Goal: Task Accomplishment & Management: Complete application form

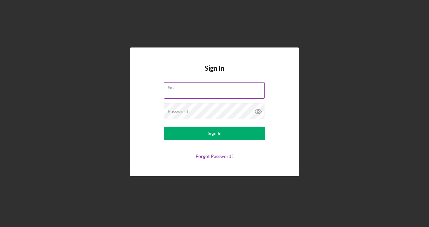
click at [203, 94] on input "Email" at bounding box center [214, 90] width 101 height 16
type input "takiyahm1@gmail.com"
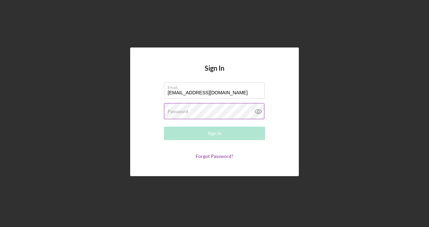
click at [191, 120] on div "Password Required" at bounding box center [214, 111] width 101 height 17
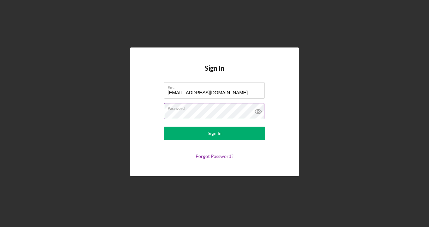
click at [164, 127] on button "Sign In" at bounding box center [214, 133] width 101 height 13
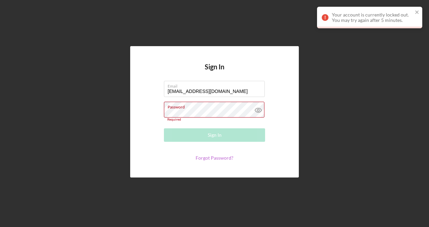
click at [206, 159] on link "Forgot Password?" at bounding box center [215, 158] width 38 height 6
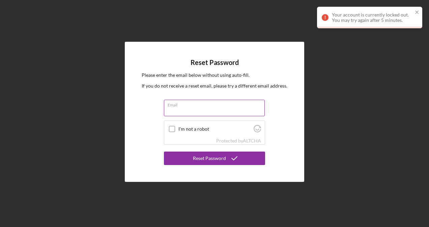
click at [186, 111] on input "Email" at bounding box center [214, 108] width 101 height 16
type input "takiyahm1@gmail.com"
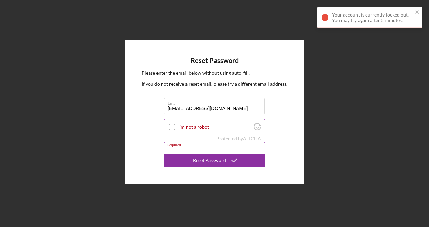
click at [183, 128] on label "I'm not a robot" at bounding box center [214, 126] width 73 height 5
click at [175, 128] on input "I'm not a robot" at bounding box center [172, 127] width 6 height 6
checkbox input "true"
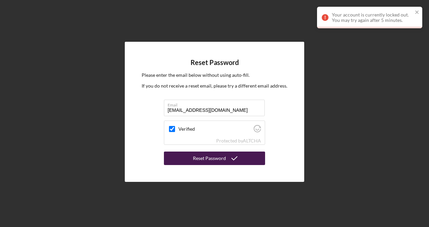
click at [190, 157] on button "Reset Password" at bounding box center [214, 158] width 101 height 13
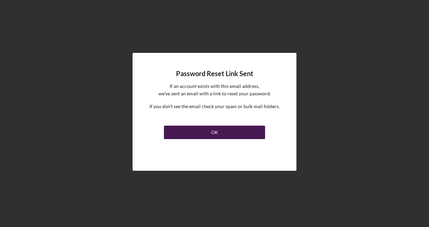
click at [214, 134] on div "OK" at bounding box center [214, 132] width 7 height 13
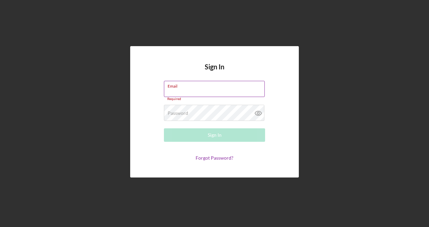
click at [182, 94] on input "Email" at bounding box center [214, 89] width 101 height 16
type input "takiyahm1@gmail.com"
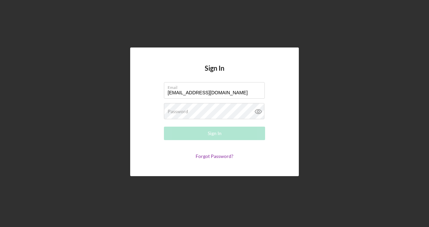
click at [183, 123] on form "Email takiyahm1@gmail.com Password Required Sign In Forgot Password?" at bounding box center [214, 120] width 135 height 77
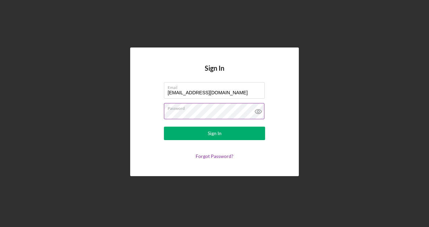
click at [164, 127] on button "Sign In" at bounding box center [214, 133] width 101 height 13
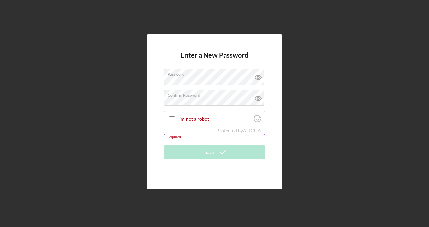
click at [175, 118] on div at bounding box center [172, 119] width 8 height 8
click at [173, 119] on input "I'm not a robot" at bounding box center [172, 119] width 6 height 6
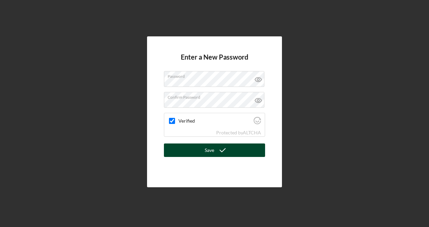
click at [193, 145] on button "Save" at bounding box center [214, 150] width 101 height 13
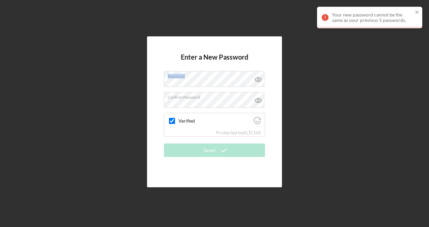
drag, startPoint x: 212, startPoint y: 88, endPoint x: 104, endPoint y: 81, distance: 108.8
click at [104, 81] on div "Enter a New Password Password Confirm Password Verified Protected by ALTCHA Sav…" at bounding box center [214, 112] width 422 height 224
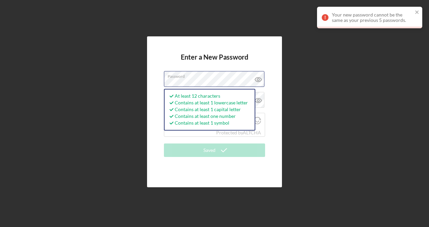
click at [141, 74] on div "Enter a New Password Password At least 12 characters Contains at least 1 lowerc…" at bounding box center [214, 112] width 422 height 224
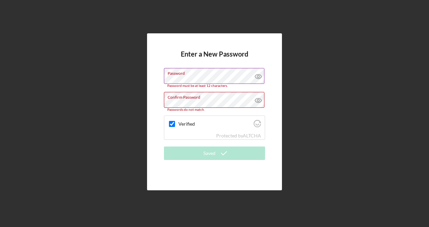
click at [259, 77] on icon at bounding box center [258, 77] width 2 height 2
click at [139, 96] on div "Enter a New Password Password Password must be at least 12 characters. Confirm …" at bounding box center [214, 112] width 422 height 224
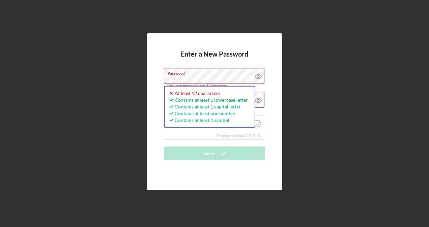
click at [143, 80] on div "Enter a New Password Password Password must be at least 12 characters. Icon/ico…" at bounding box center [214, 112] width 422 height 224
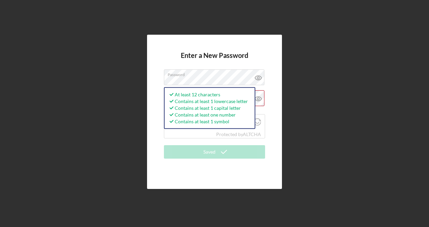
click at [248, 59] on form "Enter a New Password Password At least 12 characters Contains at least 1 lowerc…" at bounding box center [214, 112] width 101 height 121
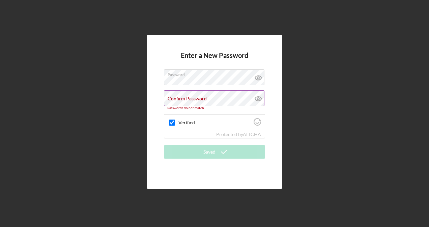
click at [198, 97] on label "Confirm Password" at bounding box center [187, 98] width 39 height 5
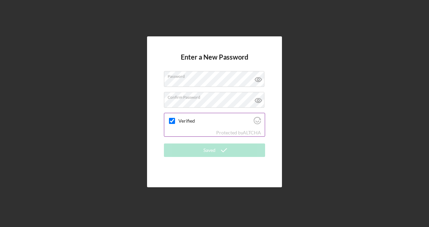
click at [180, 121] on label "Verified" at bounding box center [214, 120] width 73 height 5
click at [175, 121] on input "Verified" at bounding box center [172, 121] width 6 height 6
click at [172, 123] on input "Verified" at bounding box center [172, 121] width 6 height 6
click at [171, 119] on input "Verified" at bounding box center [172, 121] width 6 height 6
click at [171, 121] on input "Verified" at bounding box center [172, 121] width 6 height 6
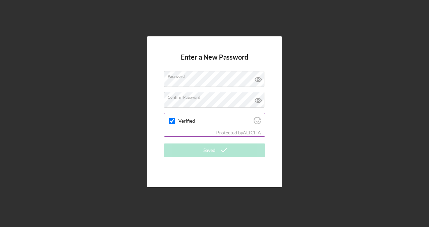
click at [177, 134] on div "Protected by ALTCHA" at bounding box center [214, 132] width 100 height 7
click at [188, 141] on form "Enter a New Password Password Confirm Password Verified Protected by ALTCHA Sav…" at bounding box center [214, 112] width 101 height 118
drag, startPoint x: 194, startPoint y: 143, endPoint x: 198, endPoint y: 144, distance: 3.8
click at [194, 143] on form "Enter a New Password Password Confirm Password Verified Protected by ALTCHA Sav…" at bounding box center [214, 112] width 101 height 118
click at [179, 120] on label "Verified" at bounding box center [214, 120] width 73 height 5
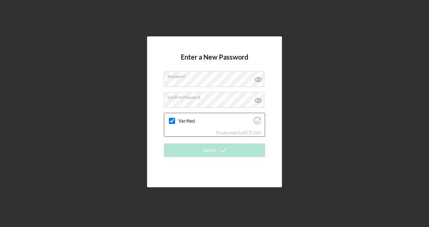
click at [175, 120] on input "Verified" at bounding box center [172, 121] width 6 height 6
click at [171, 122] on input "Verified" at bounding box center [172, 121] width 6 height 6
drag, startPoint x: 171, startPoint y: 122, endPoint x: 181, endPoint y: 124, distance: 10.3
click at [171, 122] on input "Verified" at bounding box center [172, 121] width 6 height 6
checkbox input "true"
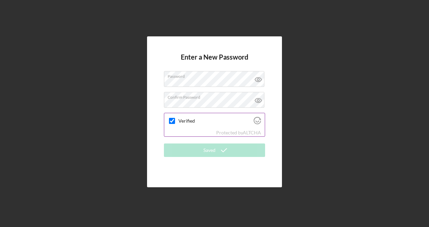
click at [257, 125] on link "Visit Altcha.org" at bounding box center [256, 123] width 7 height 6
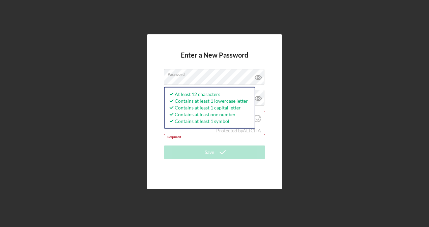
click at [157, 101] on div "Enter a New Password Password At least 12 characters Contains at least 1 lowerc…" at bounding box center [214, 111] width 135 height 155
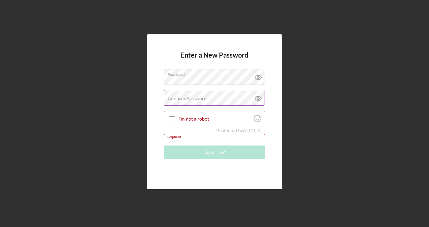
click at [181, 98] on label "Confirm Password" at bounding box center [187, 98] width 39 height 5
click at [173, 121] on input "I'm not a robot" at bounding box center [172, 119] width 6 height 6
checkbox input "true"
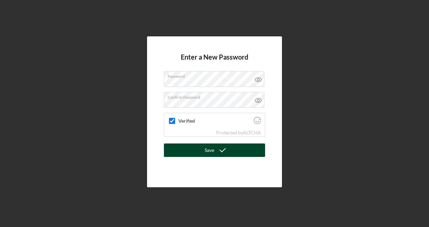
click at [210, 152] on div "Save" at bounding box center [209, 150] width 9 height 13
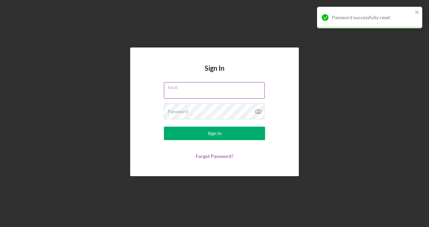
click at [184, 94] on input "Email" at bounding box center [214, 90] width 101 height 16
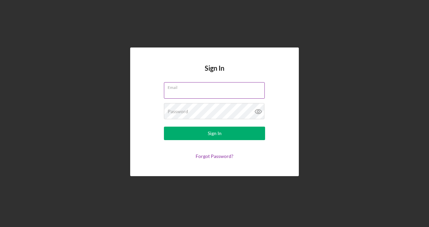
type input "takiyahm1@gmail.com"
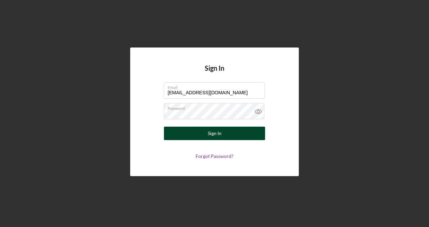
click at [187, 131] on button "Sign In" at bounding box center [214, 133] width 101 height 13
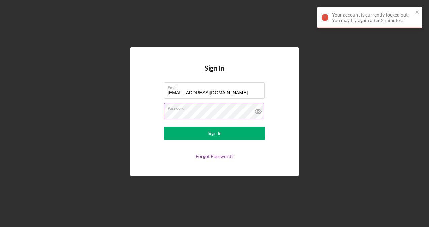
click at [260, 112] on icon at bounding box center [258, 111] width 17 height 17
click at [259, 112] on icon at bounding box center [258, 112] width 2 height 2
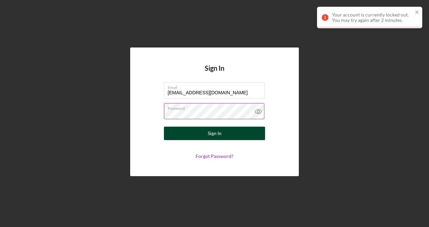
click at [228, 135] on button "Sign In" at bounding box center [214, 133] width 101 height 13
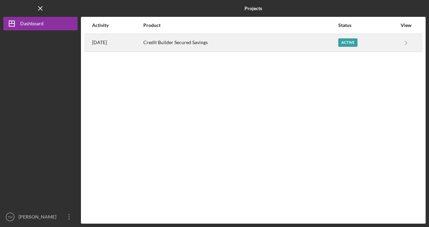
click at [344, 43] on div "Active" at bounding box center [347, 42] width 19 height 8
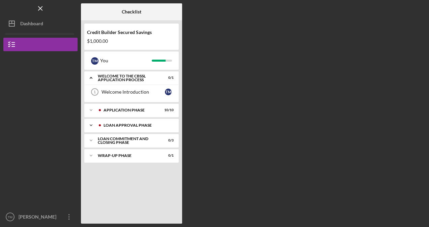
click at [92, 124] on icon "Icon/Expander" at bounding box center [90, 125] width 13 height 13
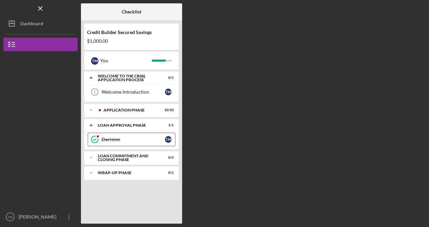
click at [106, 136] on link "Decision Decision T M" at bounding box center [132, 139] width 88 height 13
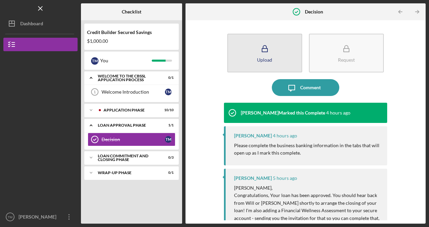
click at [260, 61] on div "Upload" at bounding box center [264, 59] width 15 height 5
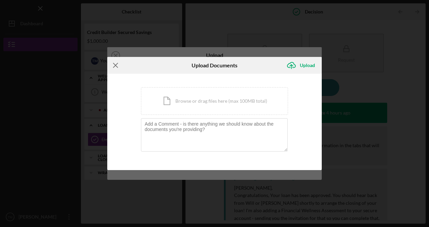
click at [114, 68] on icon "Icon/Menu Close" at bounding box center [115, 65] width 17 height 17
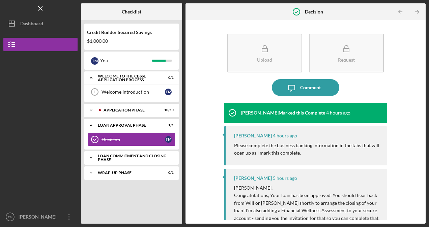
click at [140, 156] on div "Loan Commitment and Closing Phase" at bounding box center [134, 158] width 72 height 8
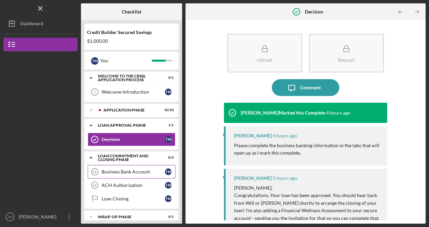
click at [142, 171] on div "Business Bank Account" at bounding box center [132, 171] width 63 height 5
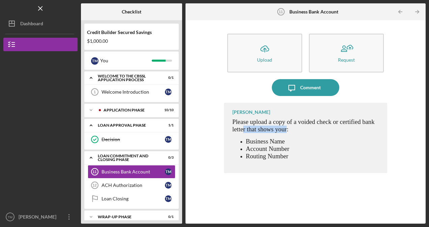
drag, startPoint x: 243, startPoint y: 128, endPoint x: 287, endPoint y: 129, distance: 44.2
click at [287, 129] on span "Please upload a copy of a voided check or certified bank letter that shows your:" at bounding box center [303, 125] width 142 height 14
drag, startPoint x: 287, startPoint y: 129, endPoint x: 298, endPoint y: 160, distance: 33.3
click at [298, 160] on div "Please upload a copy of a voided check or certified bank letter that shows your…" at bounding box center [306, 141] width 148 height 47
click at [133, 181] on link "ACH Authorization 12 ACH Authorization T M" at bounding box center [132, 185] width 88 height 13
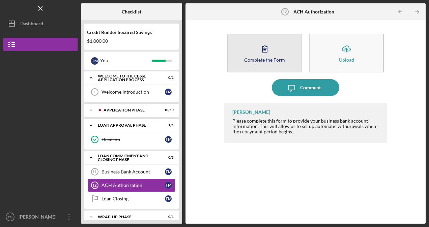
click at [253, 62] on button "Complete the Form Form" at bounding box center [264, 53] width 75 height 39
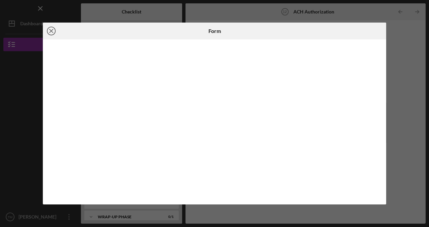
click at [52, 32] on line at bounding box center [51, 30] width 3 height 3
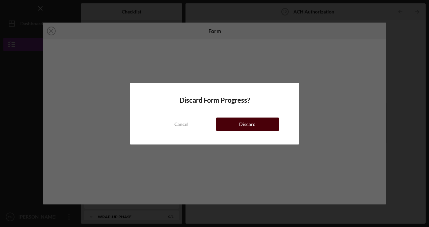
click at [254, 123] on div "Discard" at bounding box center [247, 124] width 17 height 13
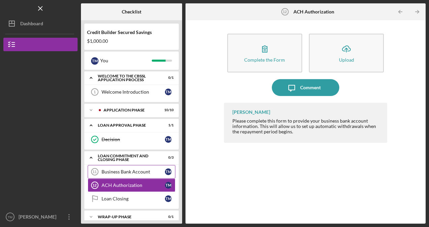
click at [144, 173] on div "Business Bank Account" at bounding box center [132, 171] width 63 height 5
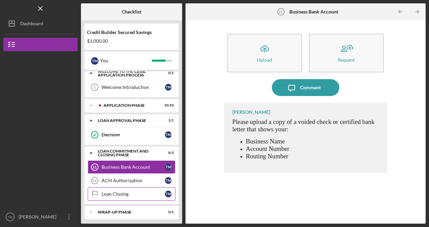
scroll to position [5, 0]
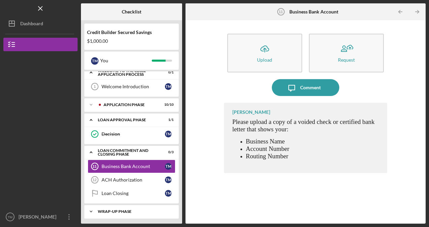
click at [112, 210] on div "Wrap-Up Phase" at bounding box center [134, 212] width 72 height 4
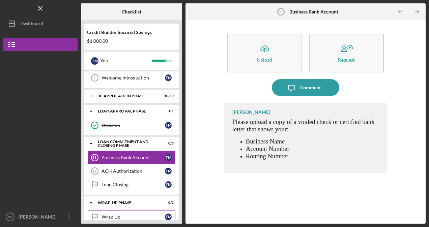
scroll to position [22, 0]
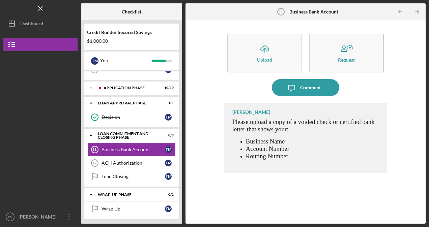
click at [121, 150] on div "Business Bank Account" at bounding box center [132, 149] width 63 height 5
click at [415, 214] on div "Icon/Upload Upload Request Icon/Message Comment Edris Tucker Please upload a co…" at bounding box center [305, 122] width 233 height 197
click at [118, 160] on div "ACH Authorization" at bounding box center [132, 162] width 63 height 5
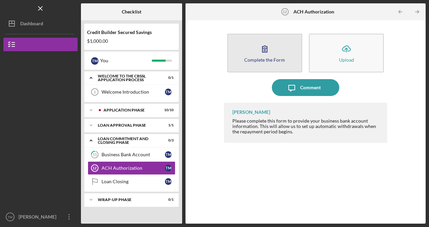
click at [247, 60] on div "Complete the Form" at bounding box center [264, 59] width 41 height 5
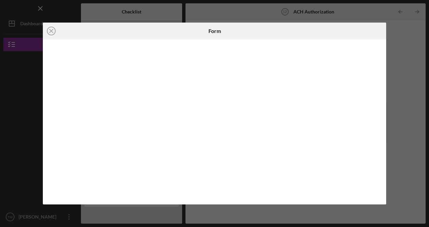
click at [366, 21] on div "Icon/Close Form" at bounding box center [214, 113] width 429 height 227
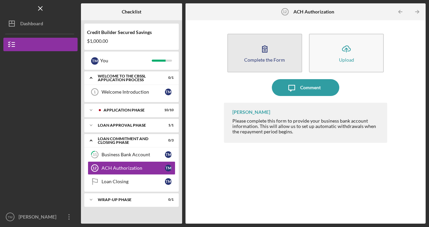
click at [279, 62] on div "Complete the Form" at bounding box center [264, 59] width 41 height 5
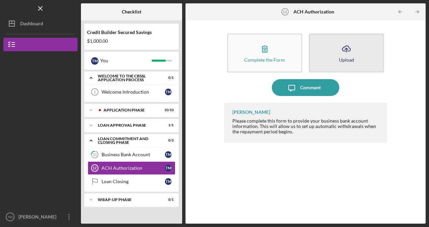
click at [362, 57] on button "Icon/Upload Upload" at bounding box center [346, 53] width 75 height 39
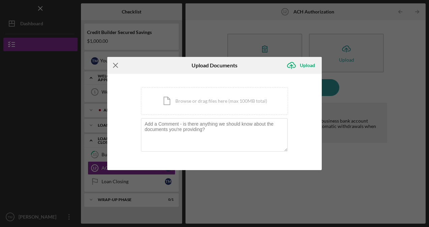
click at [117, 64] on line at bounding box center [115, 65] width 4 height 4
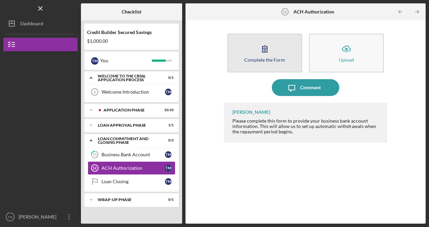
click at [270, 56] on icon "button" at bounding box center [264, 48] width 17 height 17
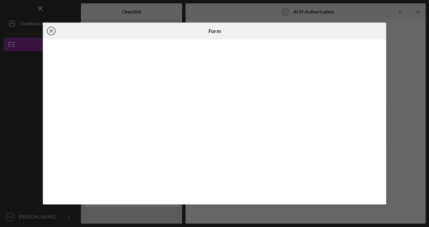
click at [49, 34] on icon "Icon/Close" at bounding box center [51, 31] width 17 height 17
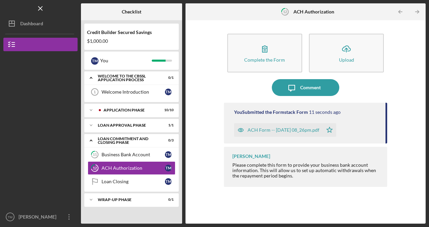
click at [264, 129] on div "ACH Form -- [DATE] 08_26pm.pdf" at bounding box center [283, 129] width 72 height 5
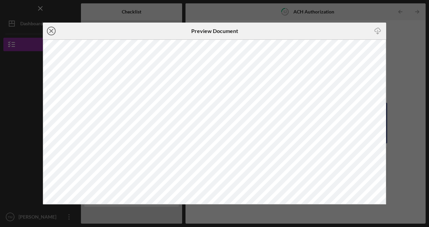
click at [53, 30] on icon "Icon/Close" at bounding box center [51, 31] width 17 height 17
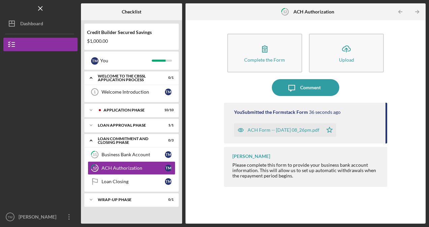
click at [240, 130] on icon "button" at bounding box center [240, 129] width 13 height 13
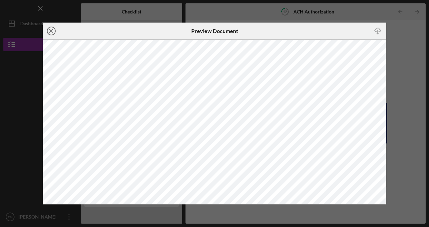
click at [50, 32] on line at bounding box center [51, 30] width 3 height 3
